Goal: Browse casually: Explore the website without a specific task or goal

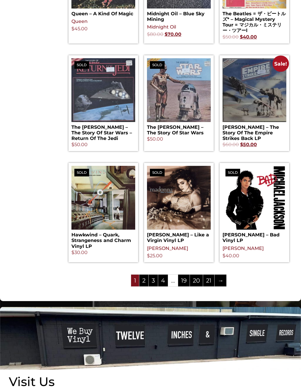
scroll to position [769, 0]
click at [226, 286] on link "→" at bounding box center [220, 280] width 12 height 12
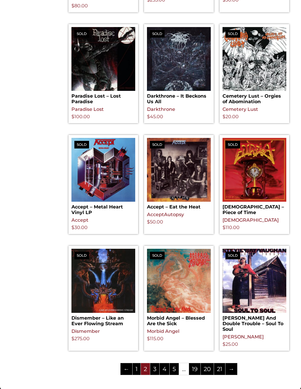
scroll to position [681, 0]
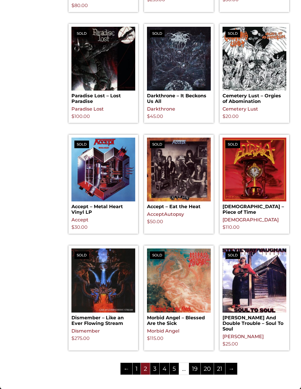
click at [237, 363] on link "→" at bounding box center [231, 369] width 12 height 12
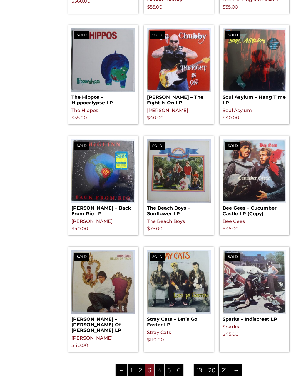
scroll to position [688, 0]
click at [242, 364] on link "→" at bounding box center [236, 370] width 12 height 12
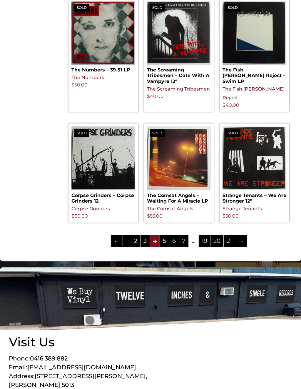
scroll to position [863, 0]
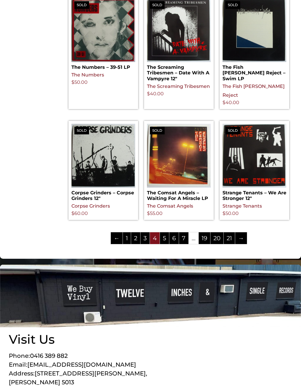
click at [247, 232] on link "→" at bounding box center [241, 238] width 12 height 12
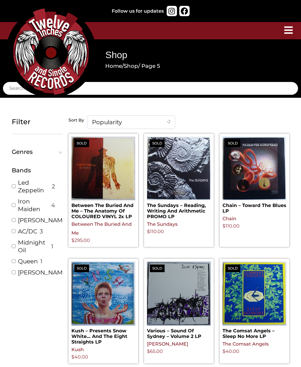
click at [13, 52] on img at bounding box center [51, 52] width 90 height 90
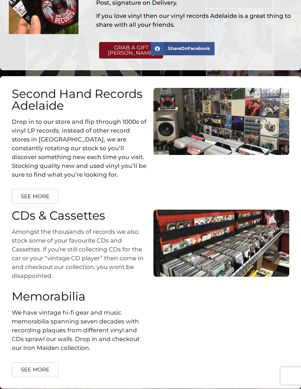
scroll to position [909, 0]
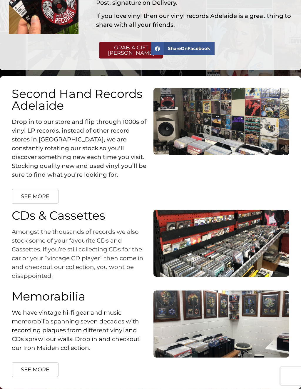
click at [32, 366] on span "SEE MORE" at bounding box center [35, 368] width 28 height 5
